Goal: Navigation & Orientation: Find specific page/section

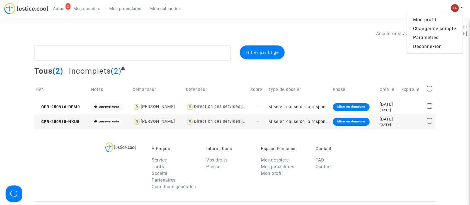
click at [423, 29] on link "Changer de compte" at bounding box center [434, 28] width 56 height 9
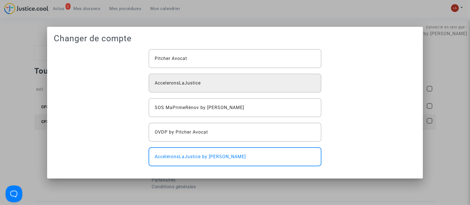
click at [230, 90] on div "AcceleronsLaJustice" at bounding box center [235, 83] width 173 height 19
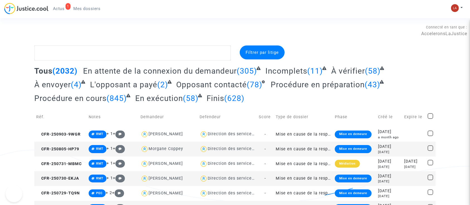
click at [56, 9] on span "Actus" at bounding box center [59, 8] width 12 height 5
